Goal: Communication & Community: Share content

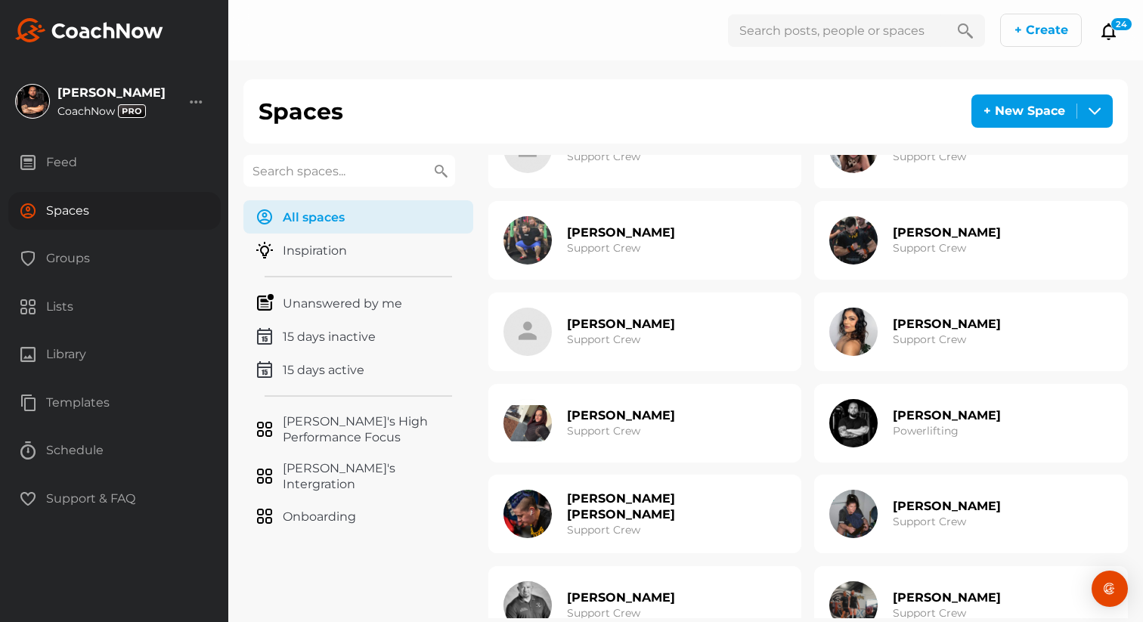
scroll to position [322, 0]
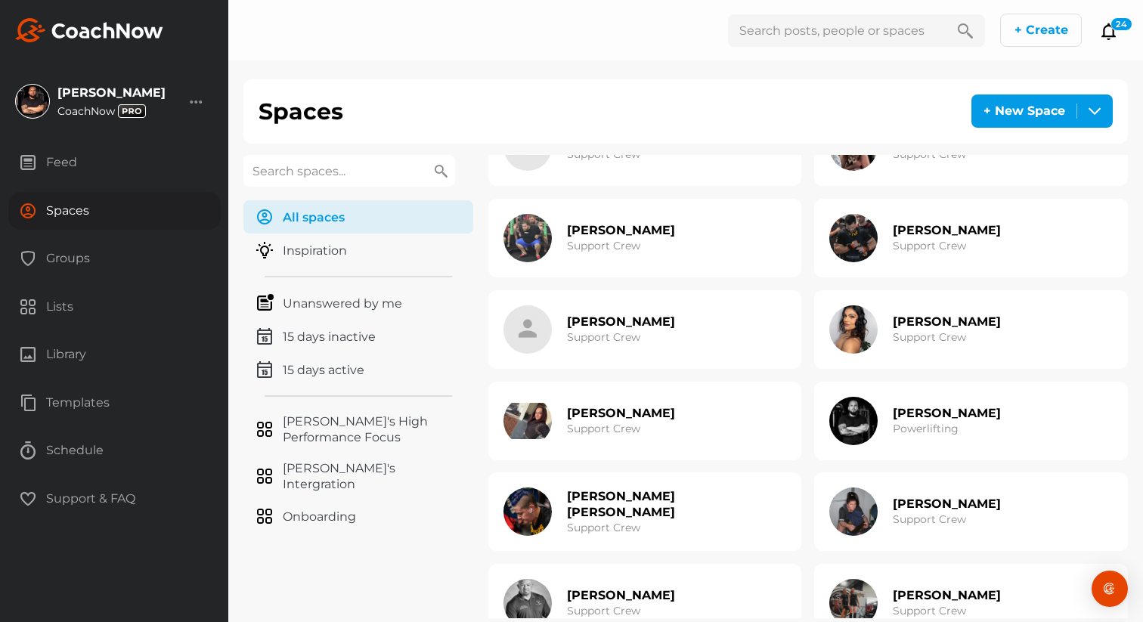
click at [619, 404] on div "[PERSON_NAME] Support Crew" at bounding box center [621, 421] width 108 height 48
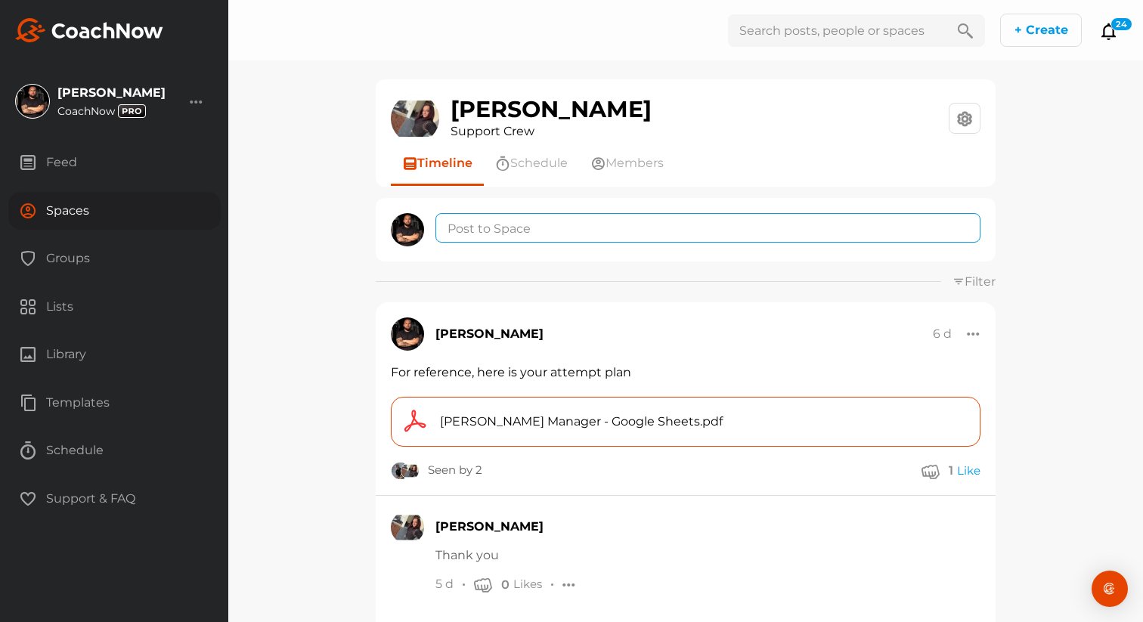
click at [567, 231] on textarea at bounding box center [707, 227] width 545 height 29
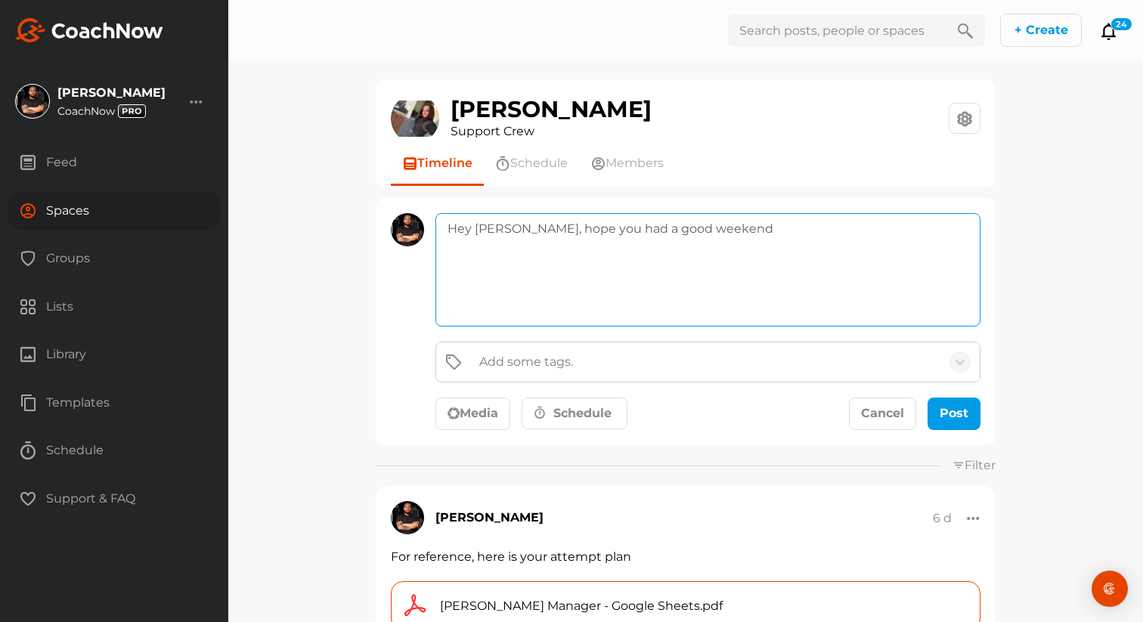
click at [645, 231] on textarea "Hey [PERSON_NAME], hope you had a good weekend" at bounding box center [707, 269] width 545 height 113
click at [673, 230] on textarea "Hey [PERSON_NAME], hope you had a good rest to the weekend" at bounding box center [707, 269] width 545 height 113
click at [758, 233] on textarea "Hey [PERSON_NAME], hope you had a good rest of the weekend" at bounding box center [707, 269] width 545 height 113
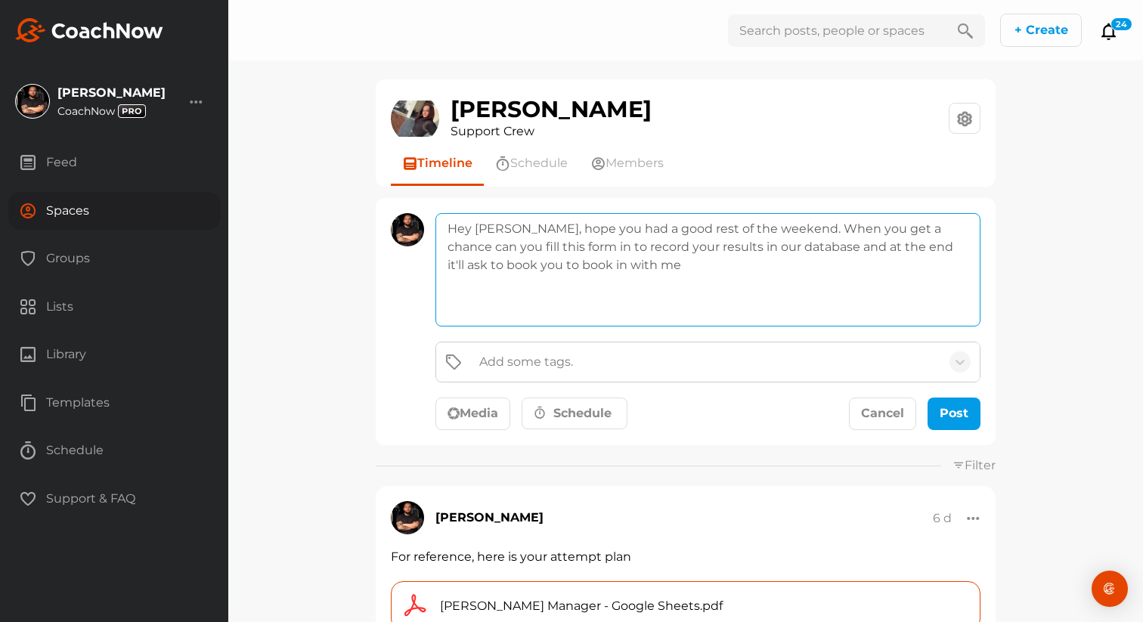
paste textarea "[URL][DOMAIN_NAME]"
click at [825, 288] on textarea "Hey [PERSON_NAME], hope you had a good rest of the weekend. When you get a chan…" at bounding box center [707, 269] width 545 height 113
type textarea "Hey [PERSON_NAME], hope you had a good rest of the weekend. When you get a chan…"
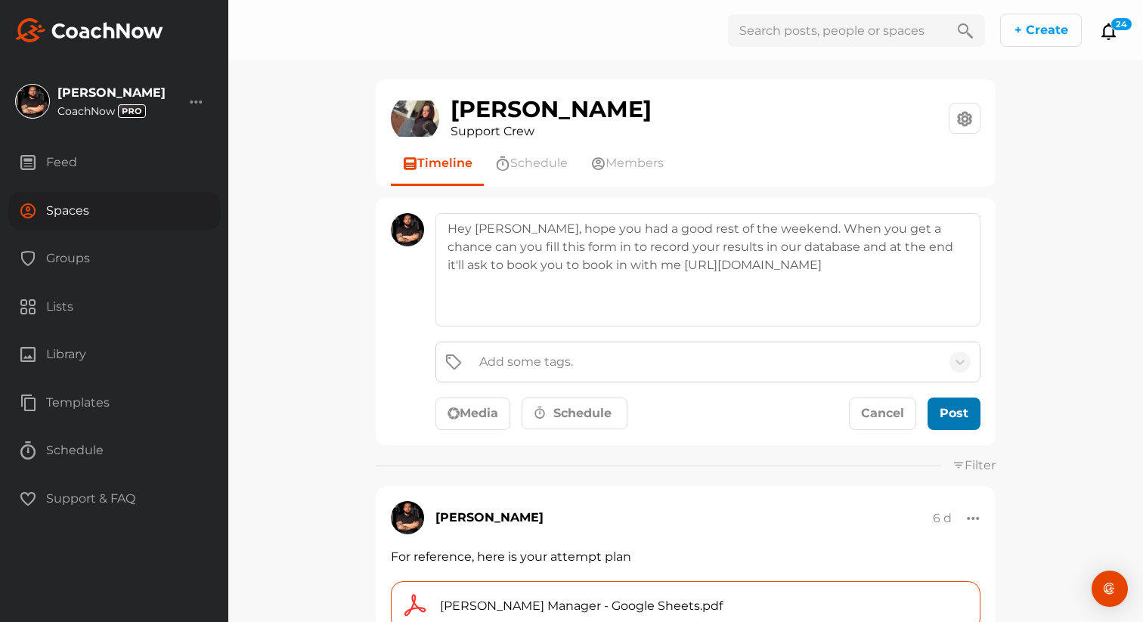
click at [949, 417] on div "submit" at bounding box center [953, 413] width 33 height 18
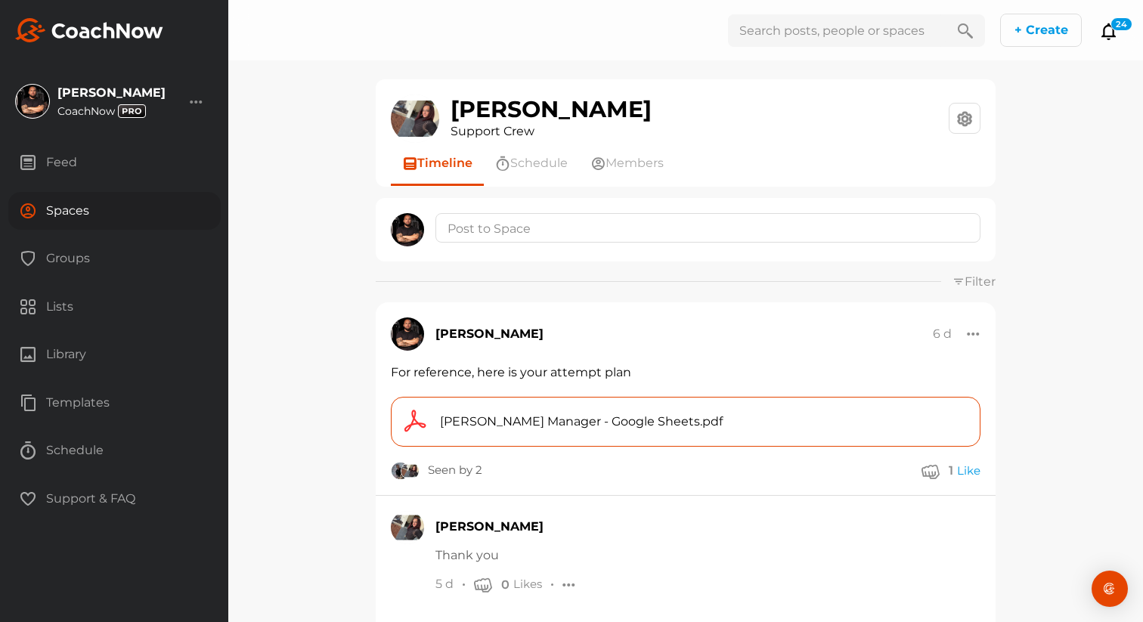
click at [159, 213] on div "Spaces" at bounding box center [114, 211] width 212 height 38
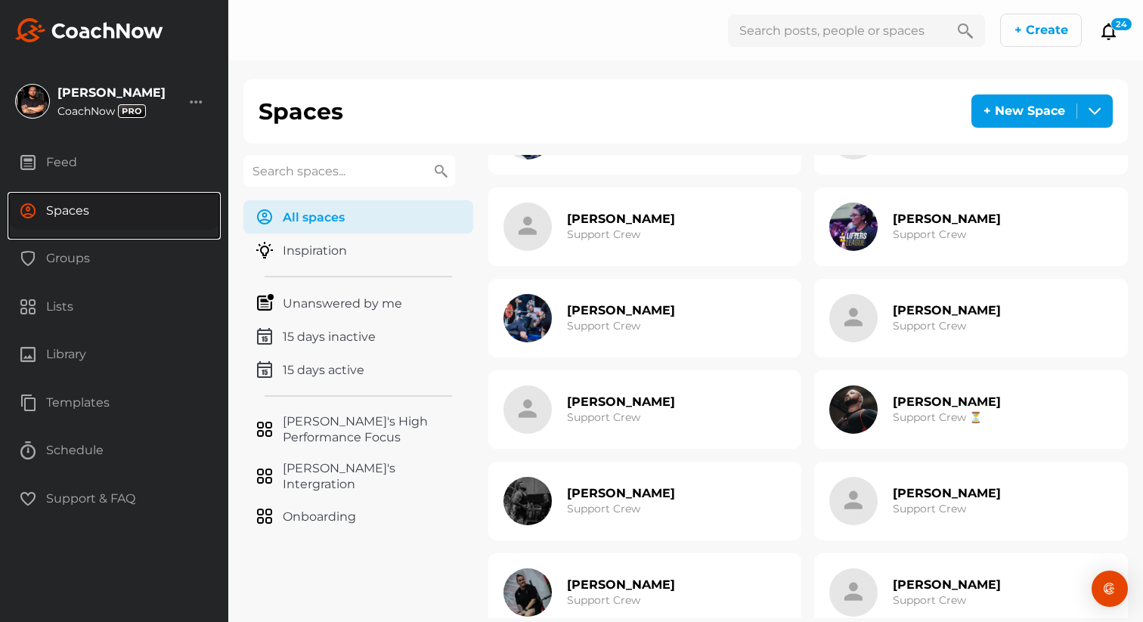
scroll to position [1039, 0]
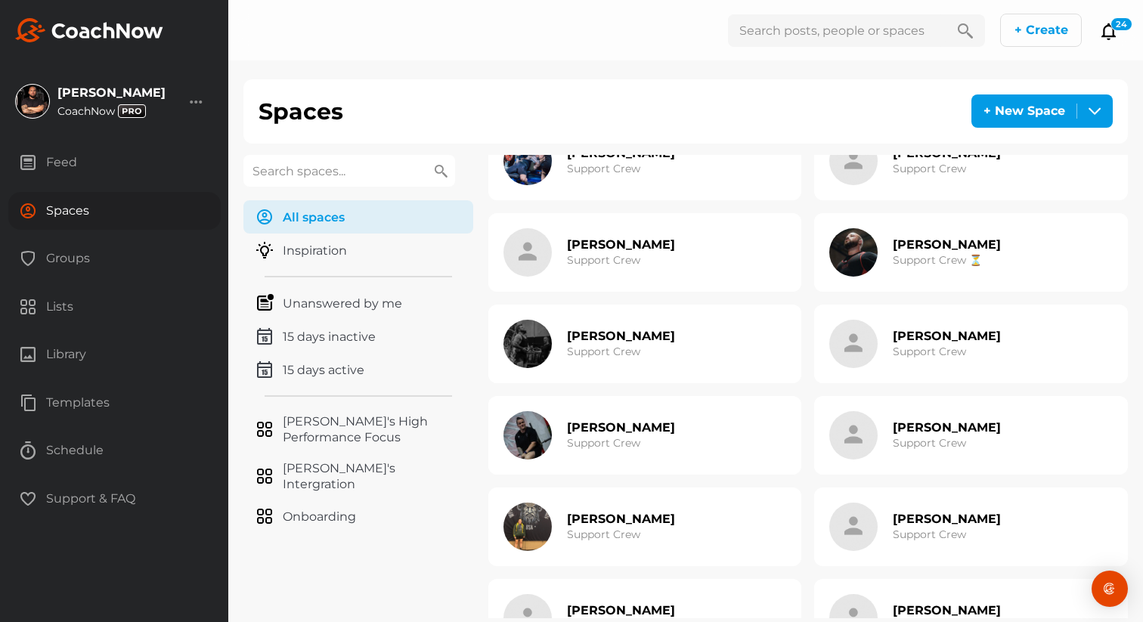
click at [608, 344] on h2 "[PERSON_NAME]" at bounding box center [621, 336] width 108 height 16
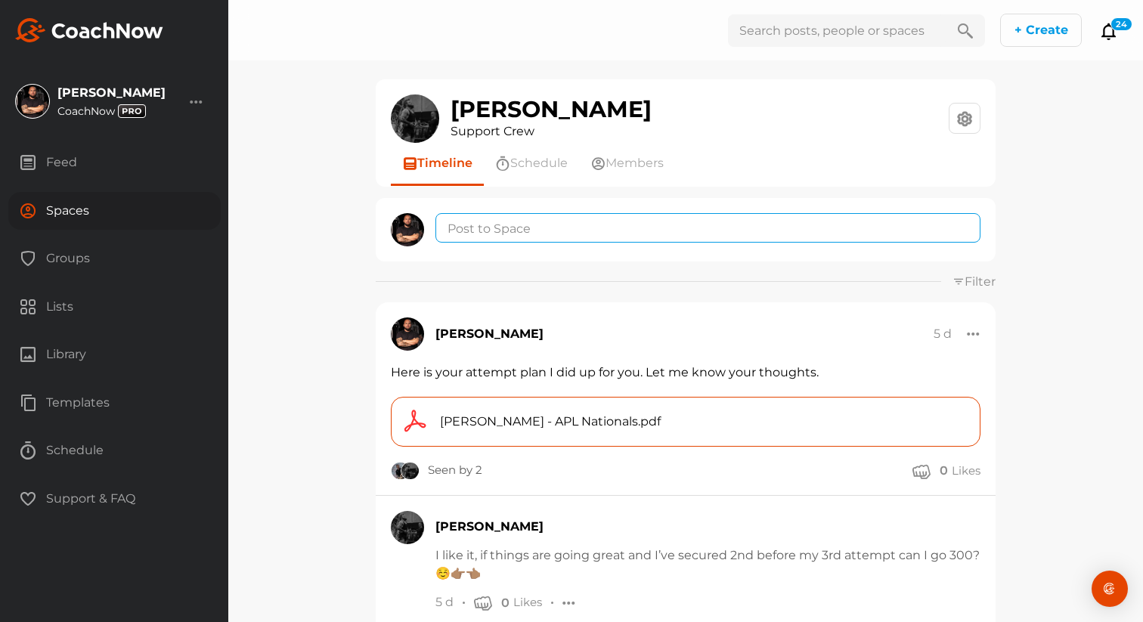
click at [526, 234] on textarea at bounding box center [707, 227] width 545 height 29
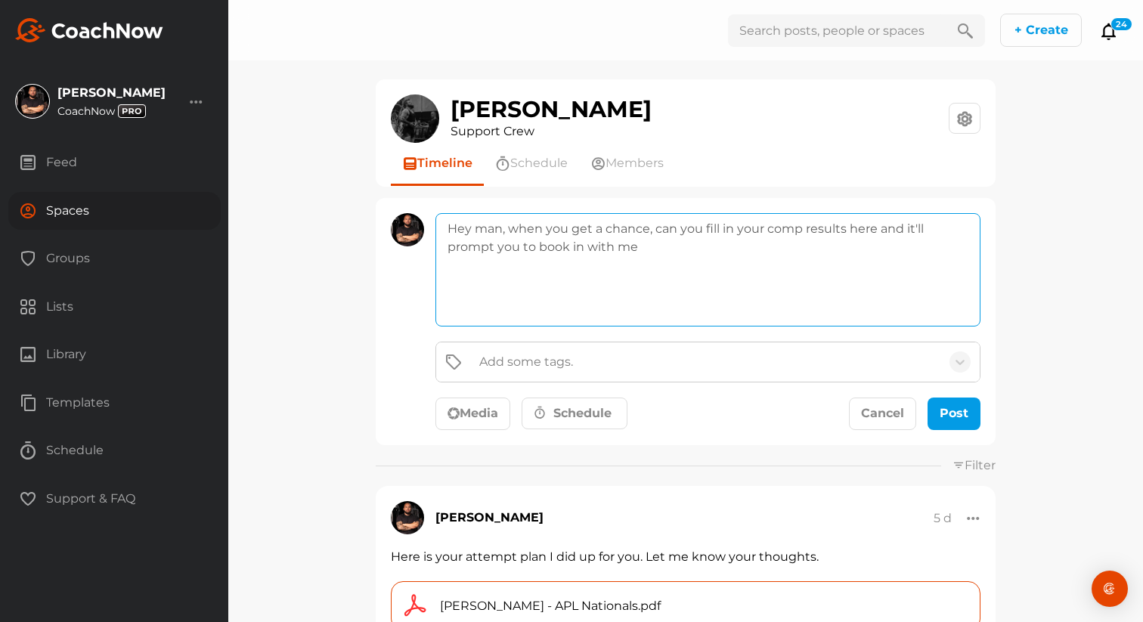
paste textarea "[URL][DOMAIN_NAME]"
type textarea "Hey man, when you get a chance, can you fill in your comp results here and it'l…"
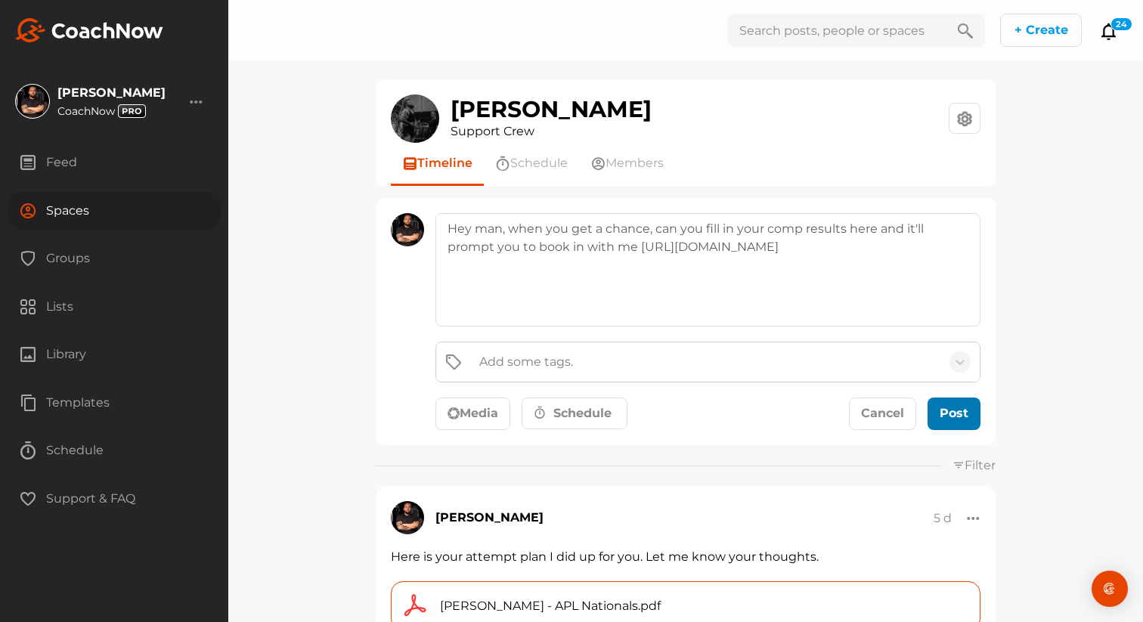
click at [961, 415] on div "submit" at bounding box center [953, 413] width 33 height 18
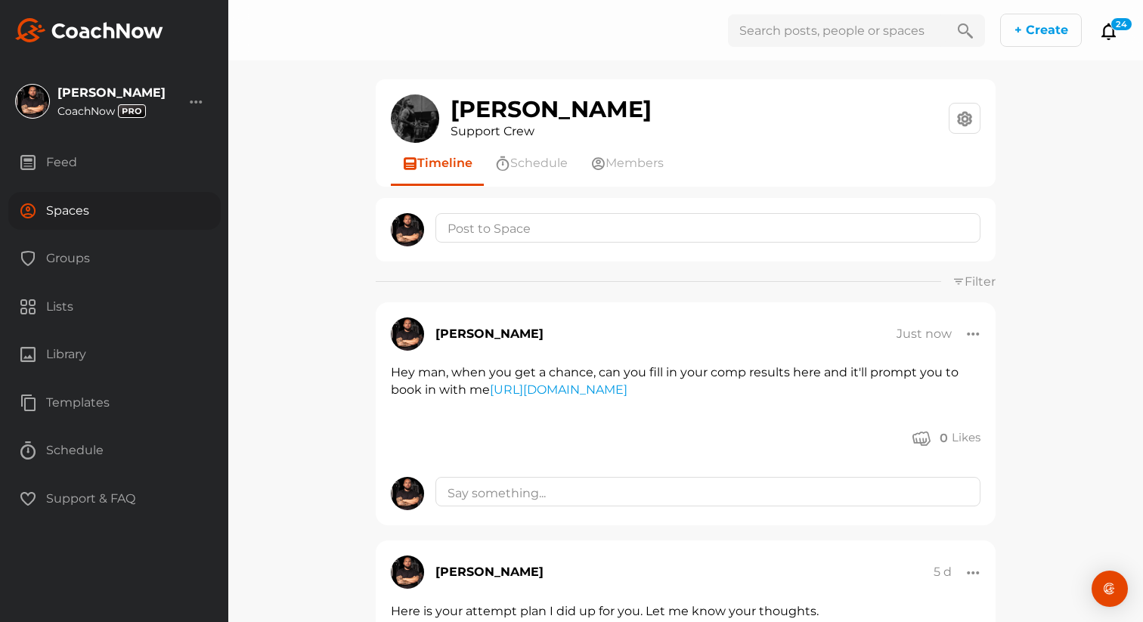
click at [87, 212] on div "Spaces" at bounding box center [114, 211] width 212 height 38
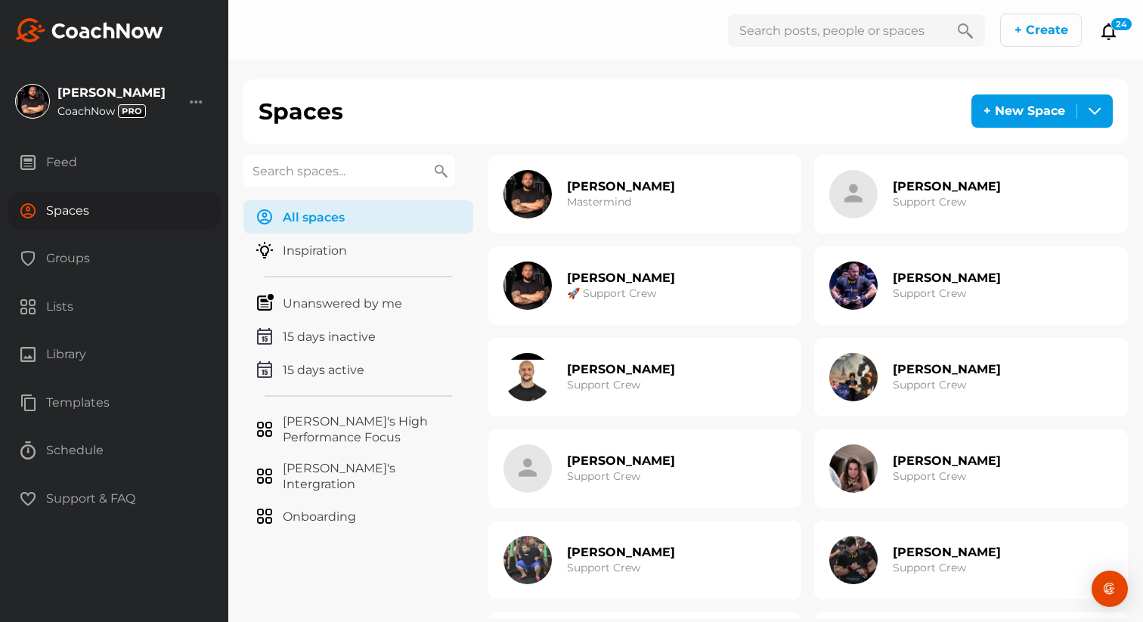
click at [697, 444] on div "[PERSON_NAME] Support Crew" at bounding box center [645, 468] width 314 height 79
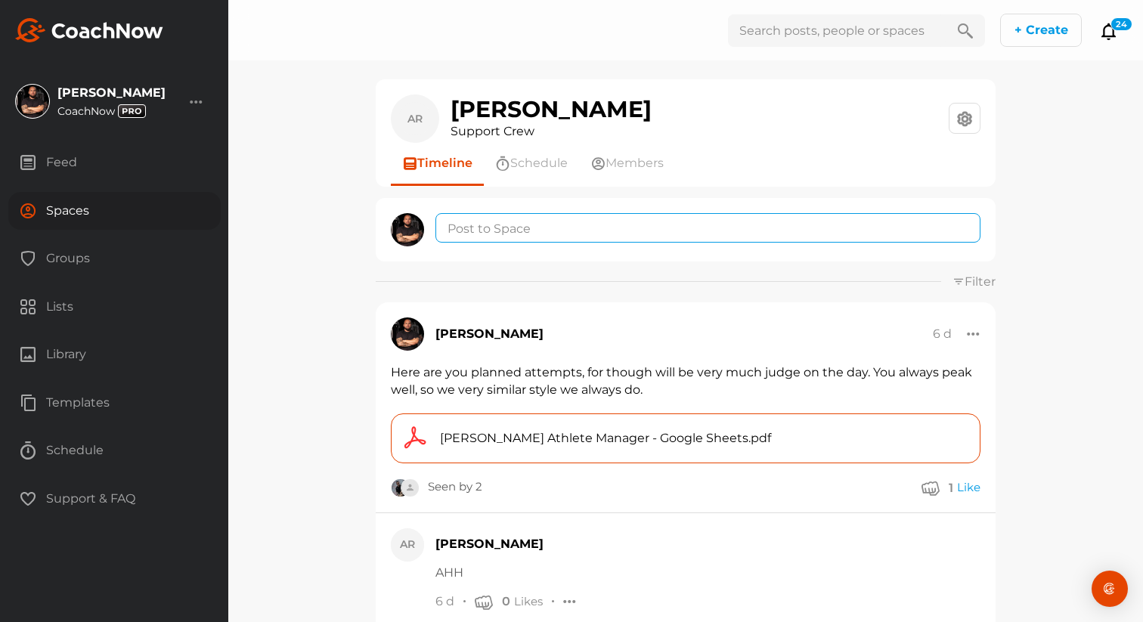
click at [552, 223] on textarea at bounding box center [707, 227] width 545 height 29
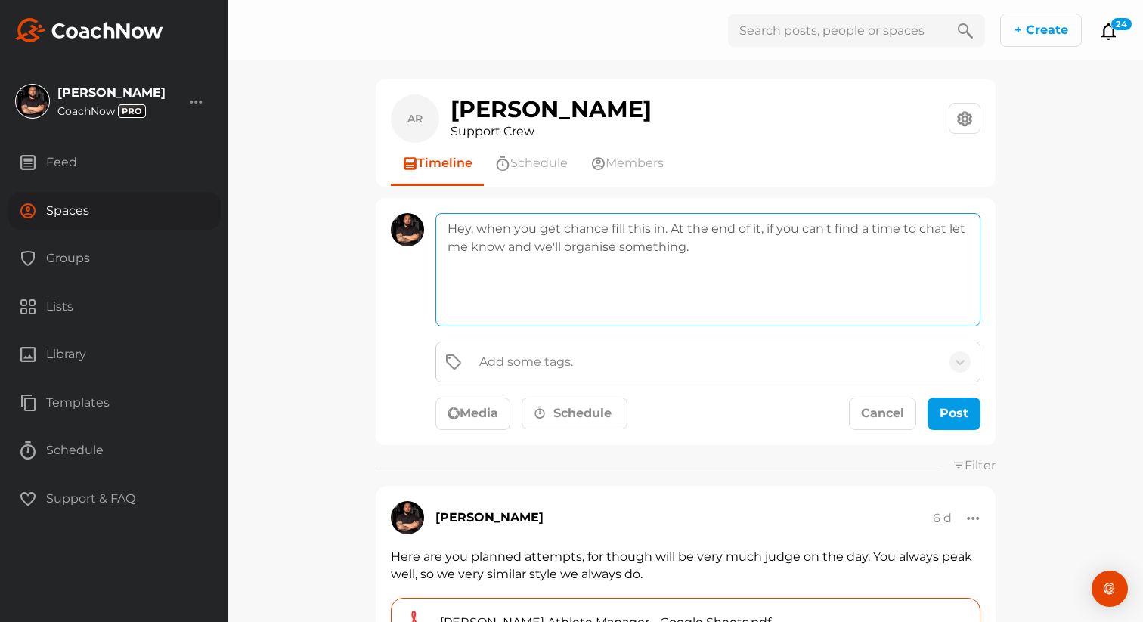
paste textarea "[URL][DOMAIN_NAME]"
type textarea "Hey, when you get chance fill this in. At the end of it, if you can't find a ti…"
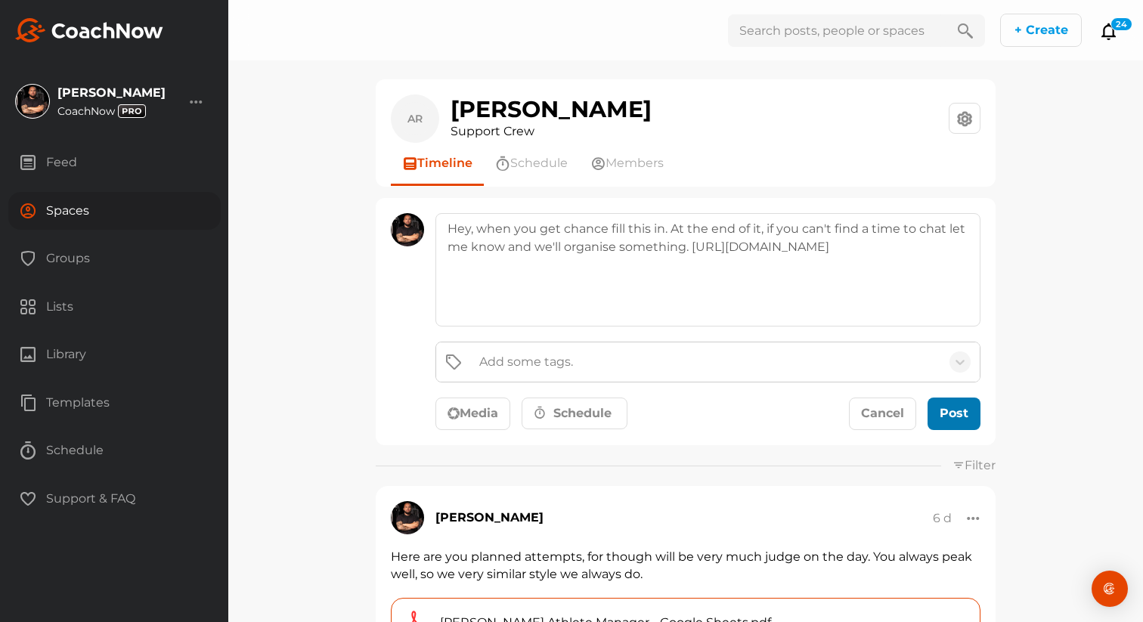
click at [958, 414] on div "submit" at bounding box center [953, 413] width 33 height 18
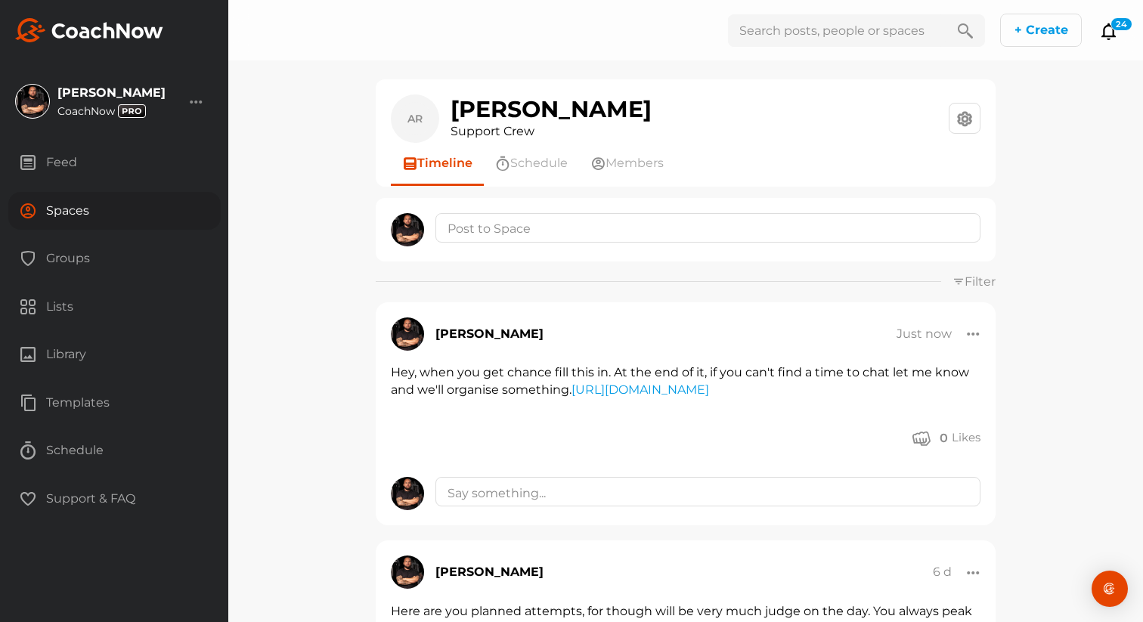
click at [145, 202] on div "Spaces" at bounding box center [114, 211] width 212 height 38
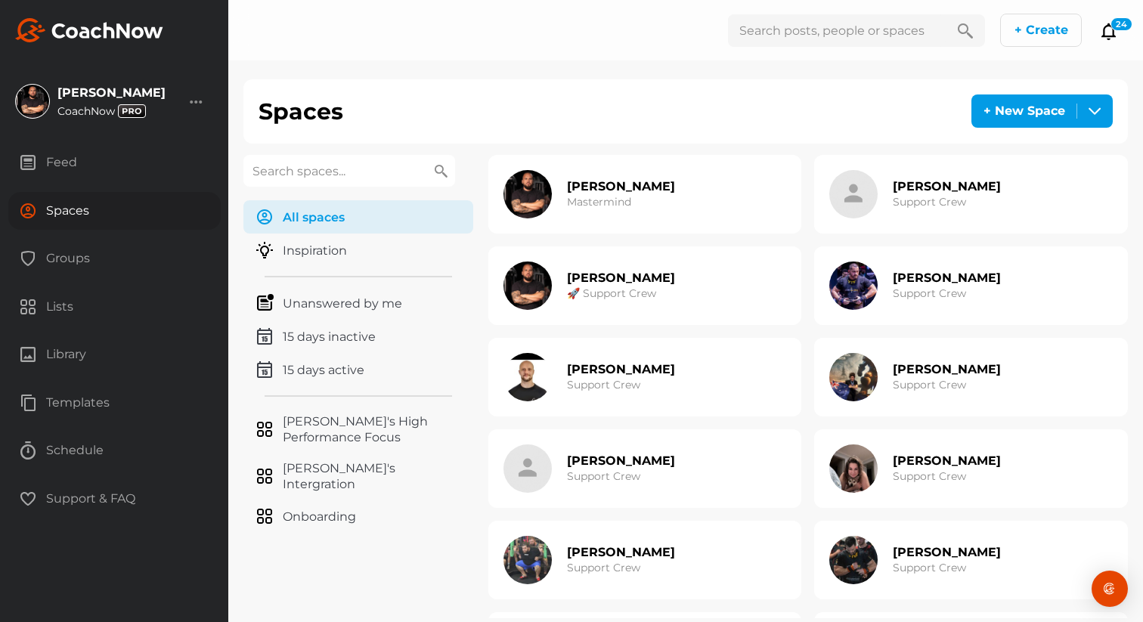
click at [915, 265] on div "[PERSON_NAME] Support Crew" at bounding box center [947, 286] width 108 height 48
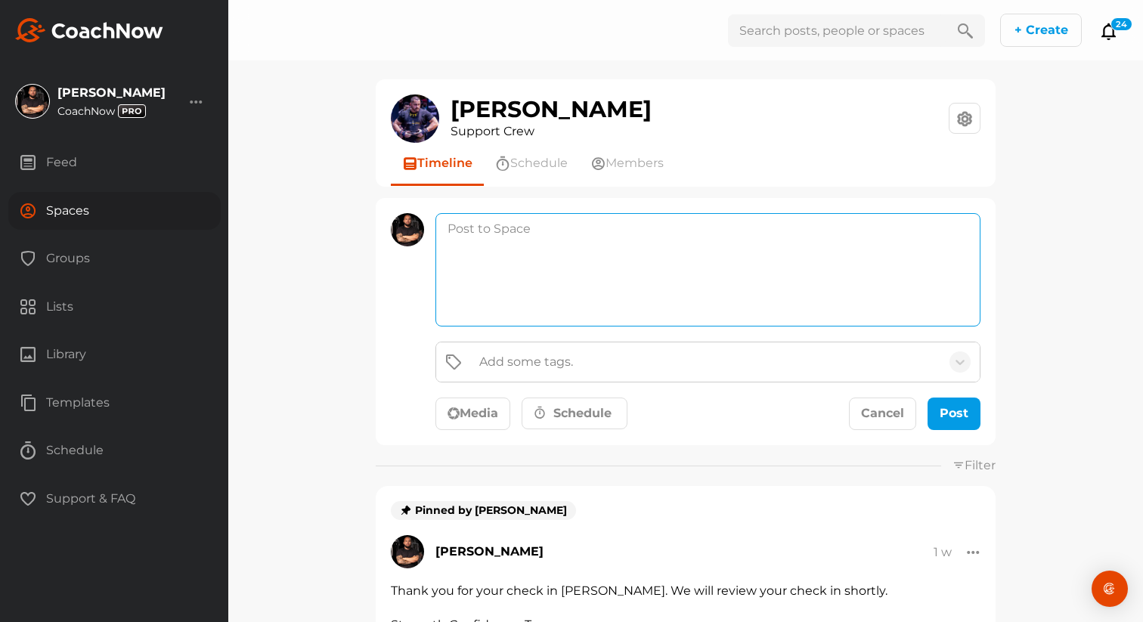
click at [605, 234] on textarea at bounding box center [707, 269] width 545 height 113
click at [884, 230] on textarea "Hey man, when you get a chance, fill in this so we can track your results. If y…" at bounding box center [707, 269] width 545 height 113
paste textarea "[URL][DOMAIN_NAME]"
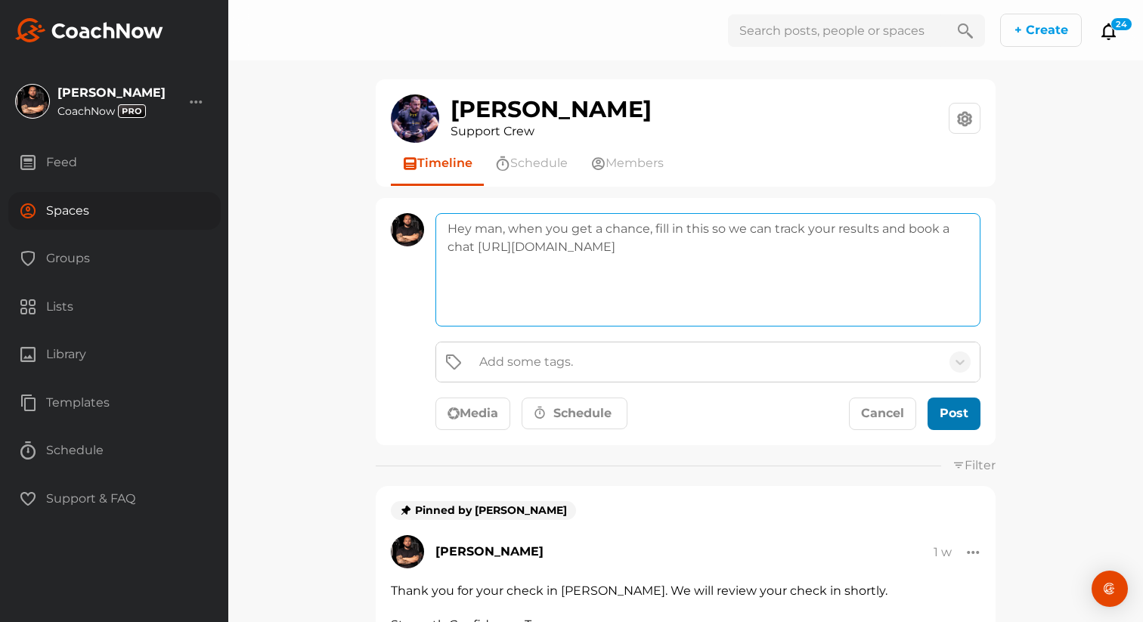
type textarea "Hey man, when you get a chance, fill in this so we can track your results and b…"
click at [956, 410] on div "submit" at bounding box center [953, 413] width 33 height 18
